Goal: Task Accomplishment & Management: Use online tool/utility

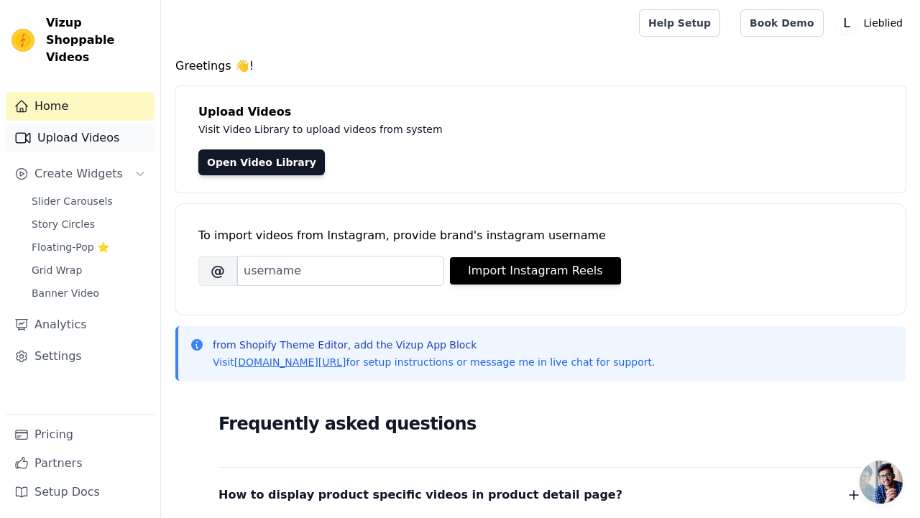
click at [110, 124] on link "Upload Videos" at bounding box center [80, 138] width 149 height 29
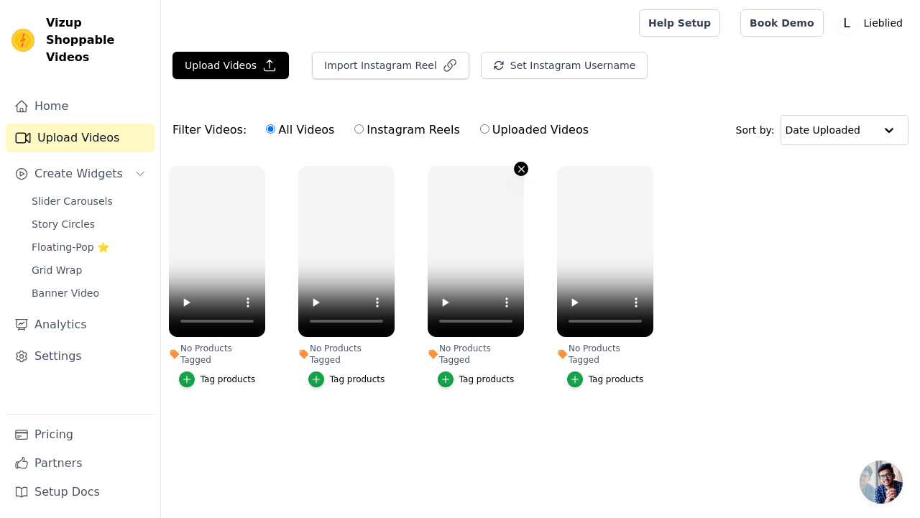
click at [521, 170] on icon "button" at bounding box center [521, 169] width 11 height 11
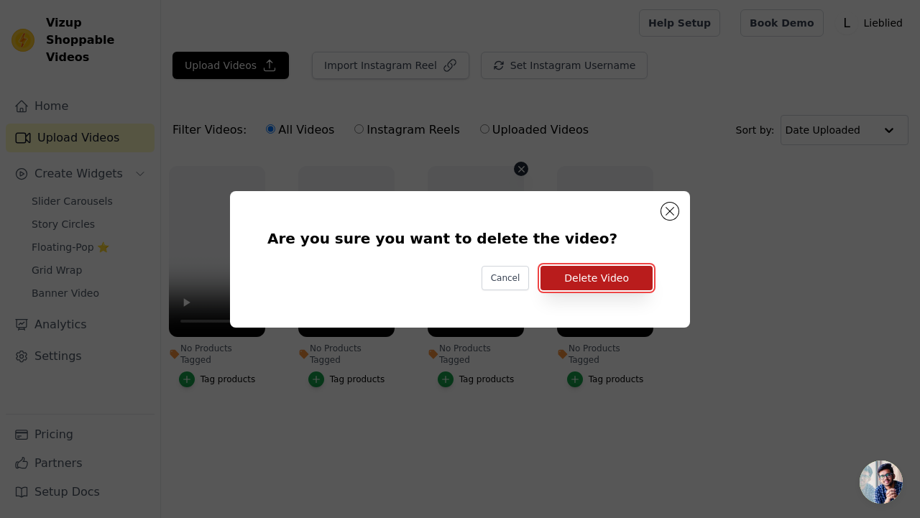
click at [621, 280] on button "Delete Video" at bounding box center [596, 278] width 112 height 24
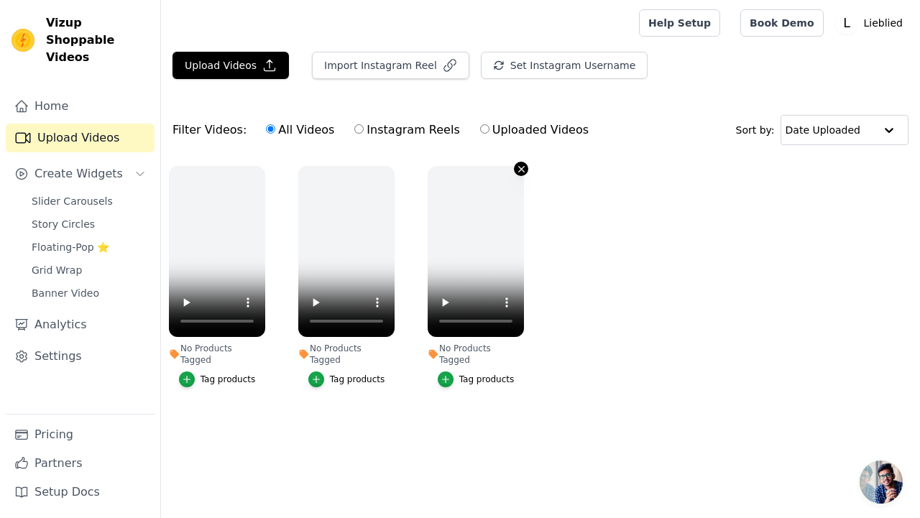
click at [520, 171] on icon "button" at bounding box center [521, 169] width 11 height 11
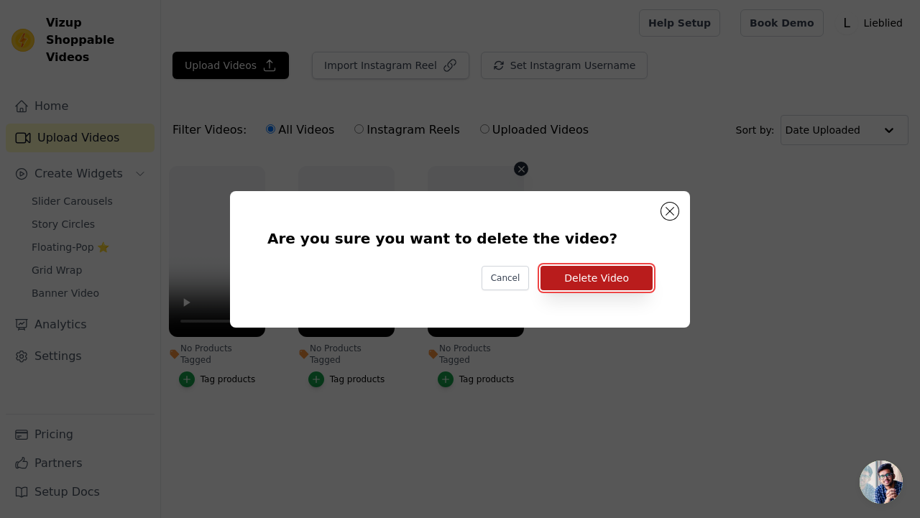
click at [574, 275] on button "Delete Video" at bounding box center [596, 278] width 112 height 24
